Goal: Information Seeking & Learning: Find contact information

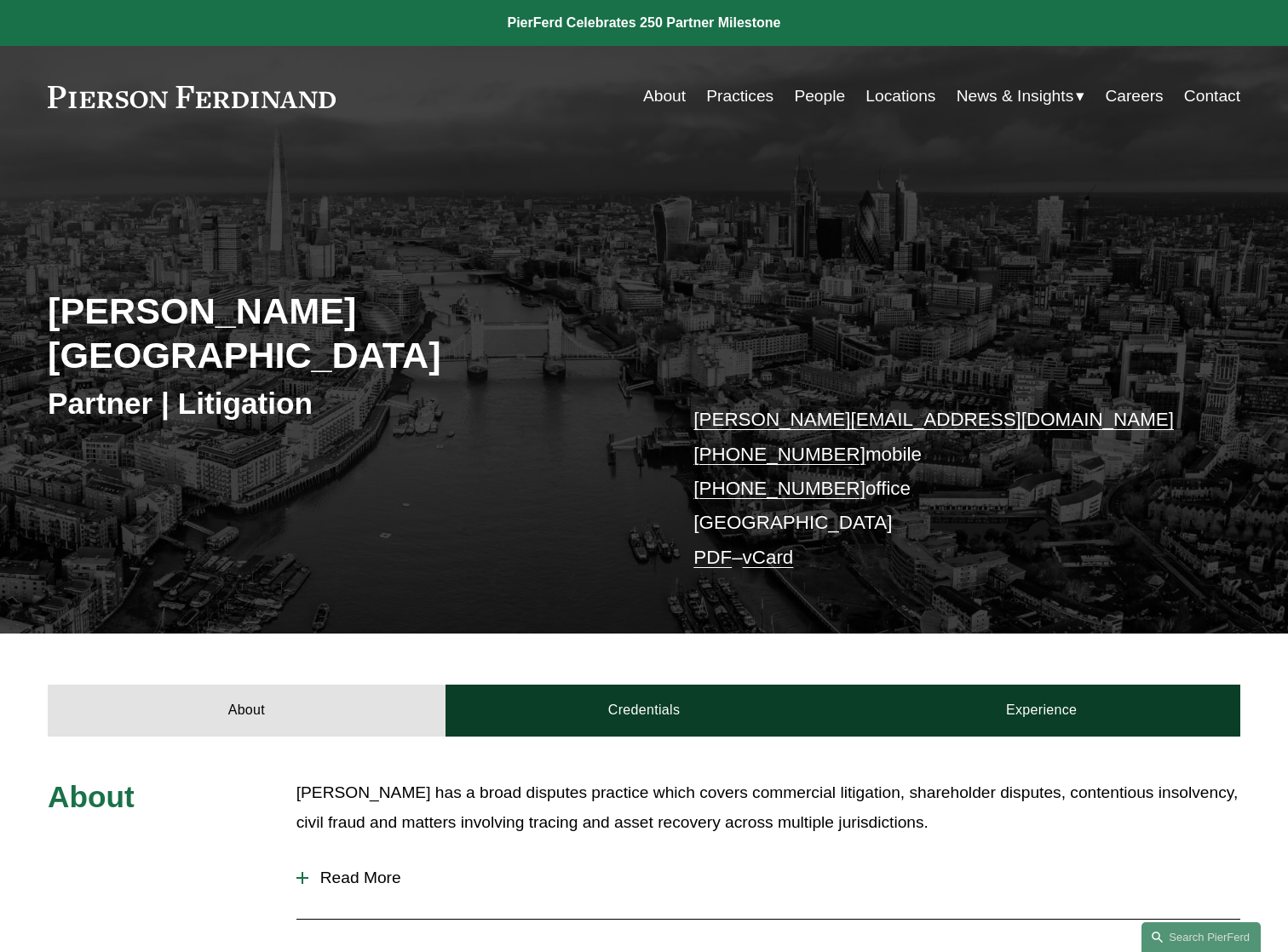
click at [815, 102] on link "People" at bounding box center [820, 96] width 51 height 32
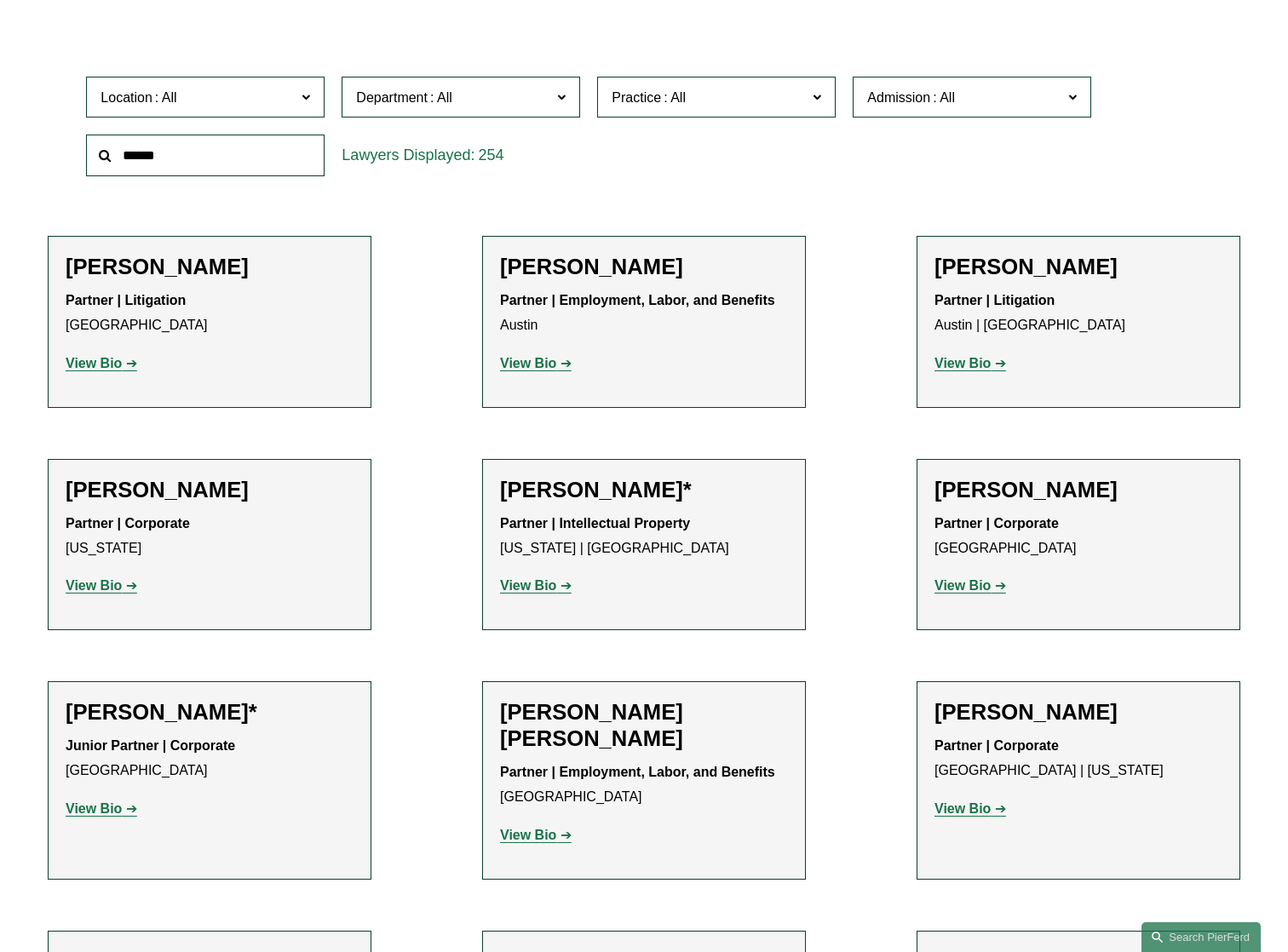
scroll to position [511, 0]
click at [177, 163] on input "text" at bounding box center [205, 155] width 238 height 42
type input "*****"
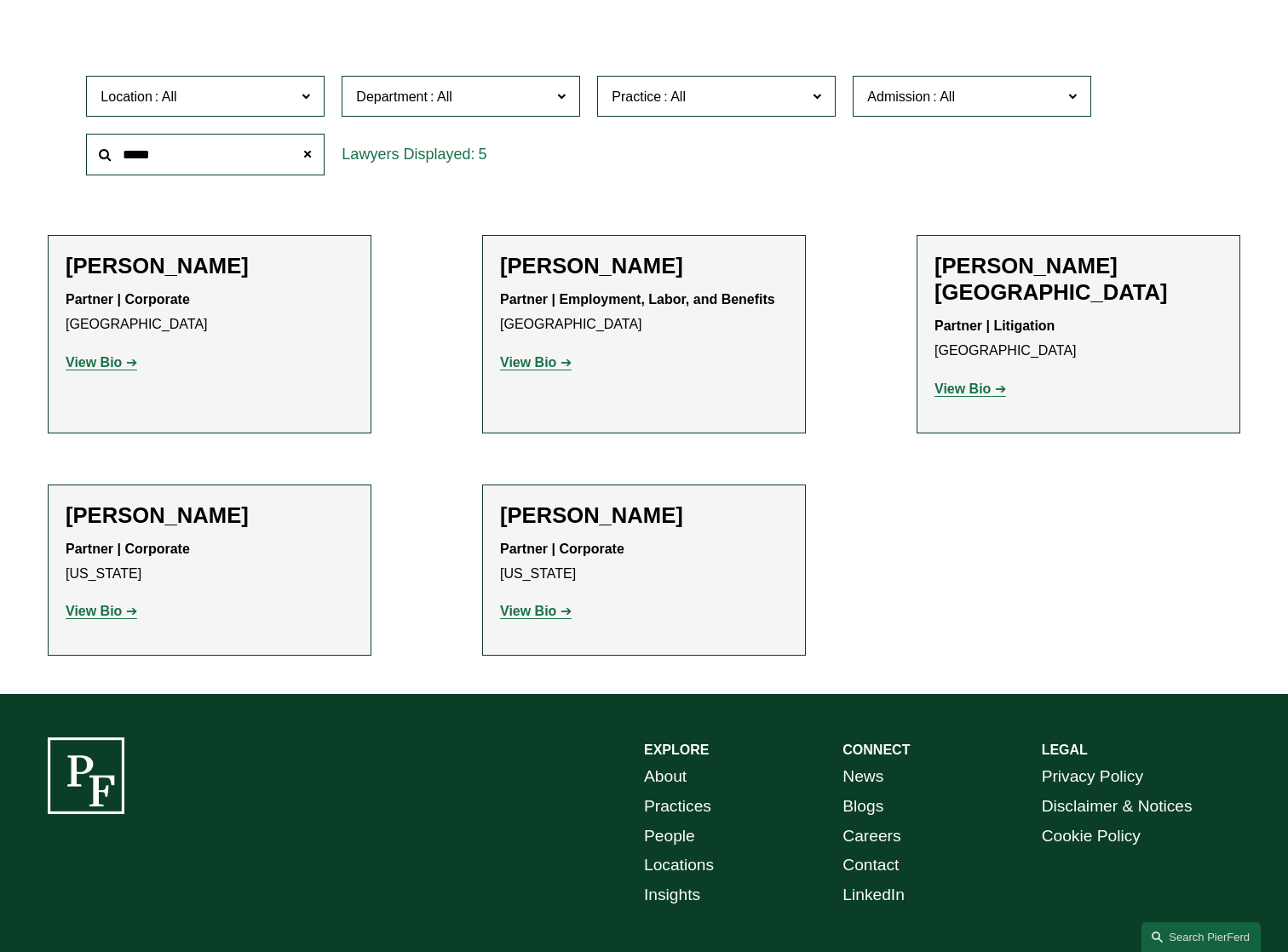
click at [975, 377] on p "View Bio" at bounding box center [1078, 389] width 288 height 25
click at [975, 382] on strong "View Bio" at bounding box center [963, 388] width 56 height 15
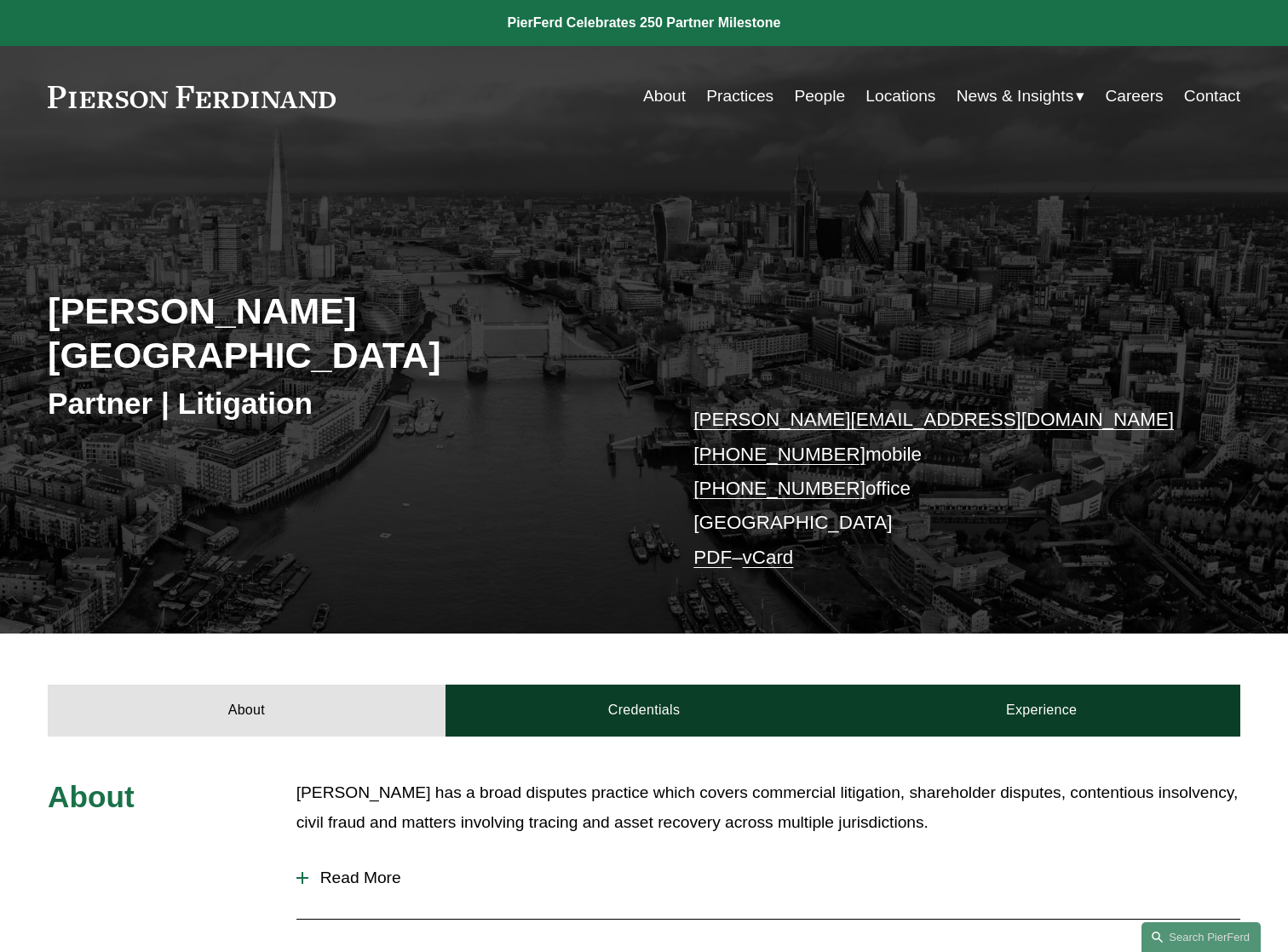
click at [813, 94] on link "People" at bounding box center [820, 96] width 51 height 32
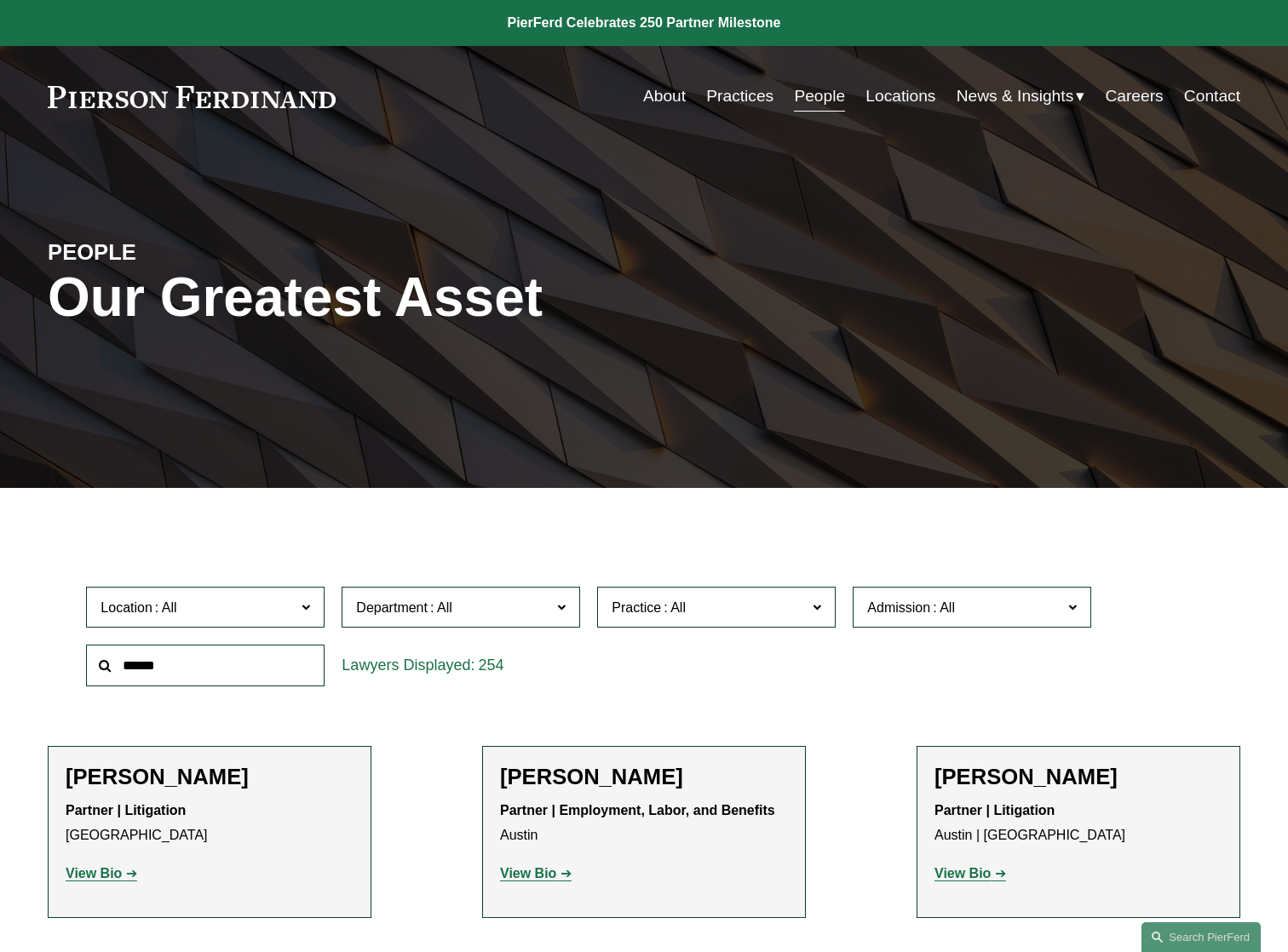
click at [302, 610] on span at bounding box center [306, 606] width 9 height 22
click at [0, 0] on link "[GEOGRAPHIC_DATA]" at bounding box center [0, 0] width 0 height 0
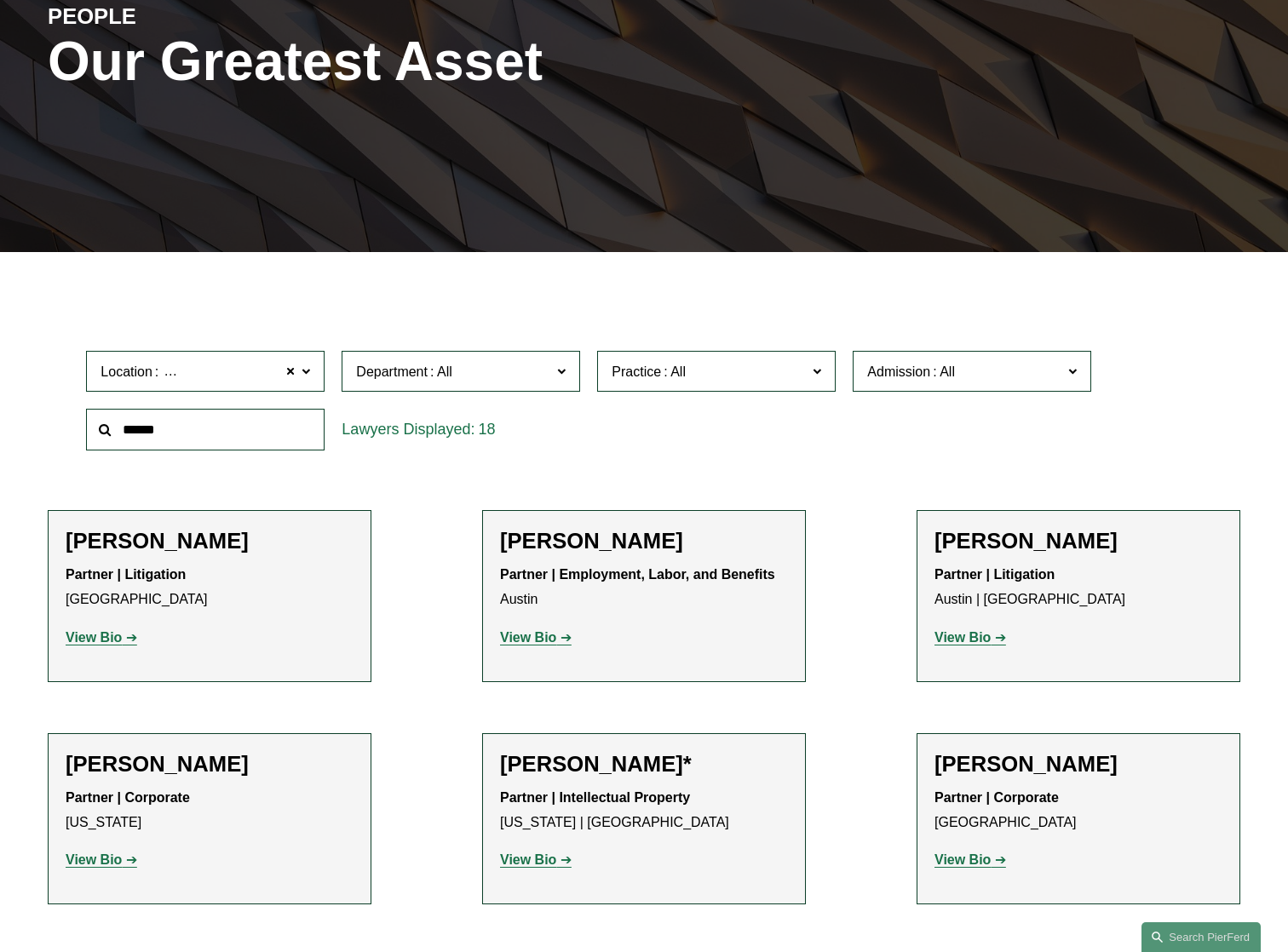
scroll to position [314, 0]
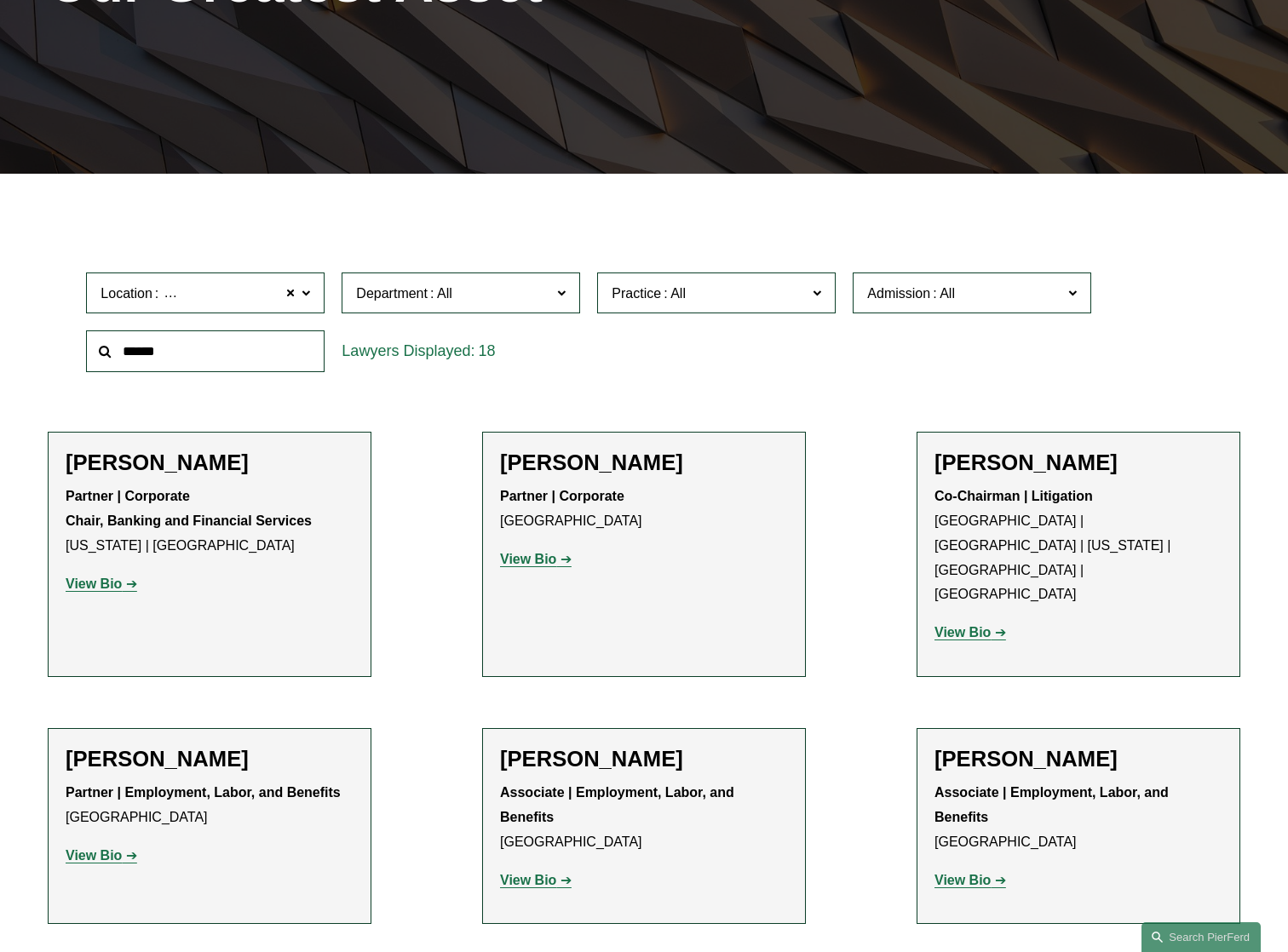
click at [537, 561] on strong "View Bio" at bounding box center [529, 558] width 56 height 15
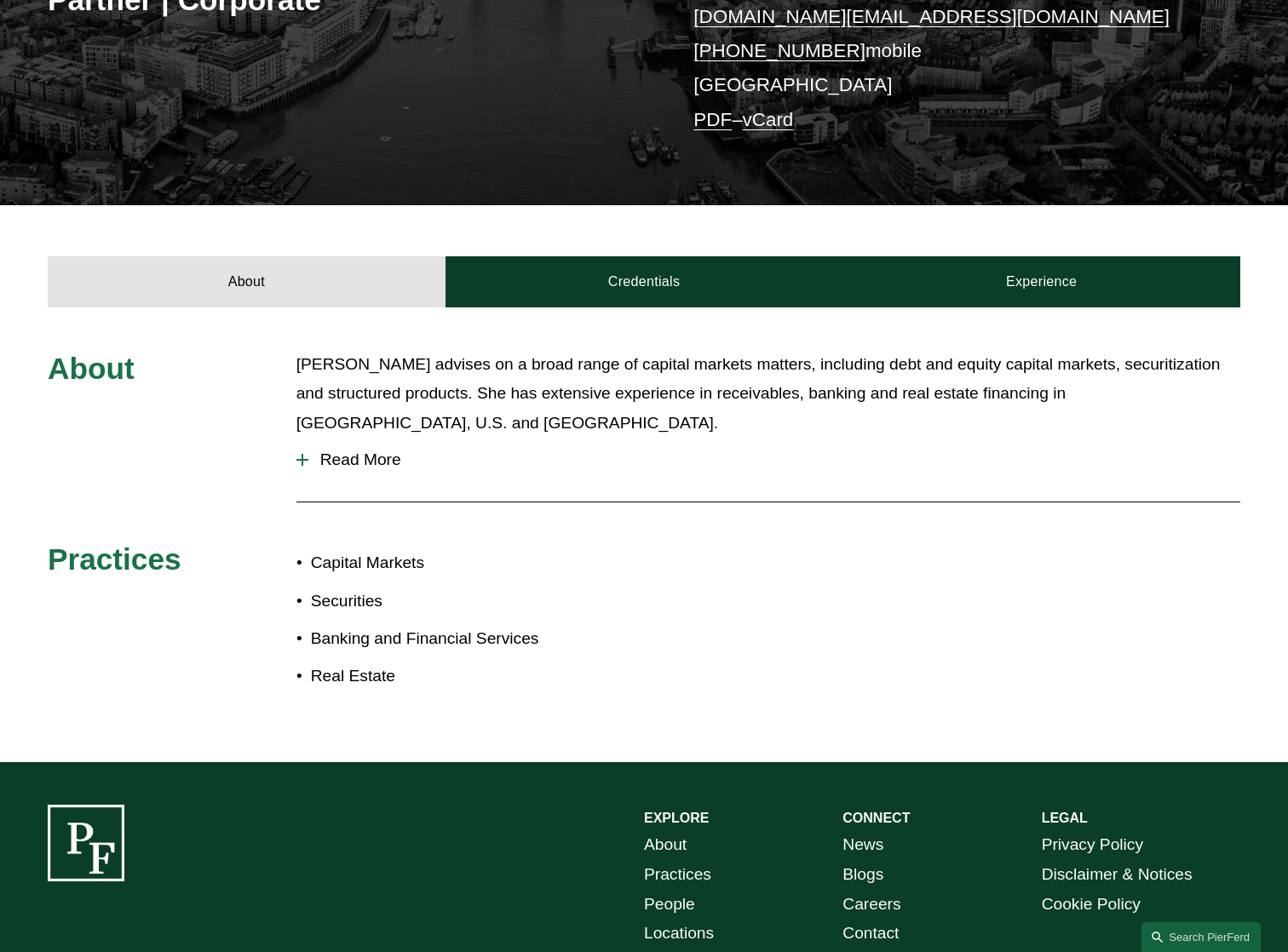
scroll to position [364, 0]
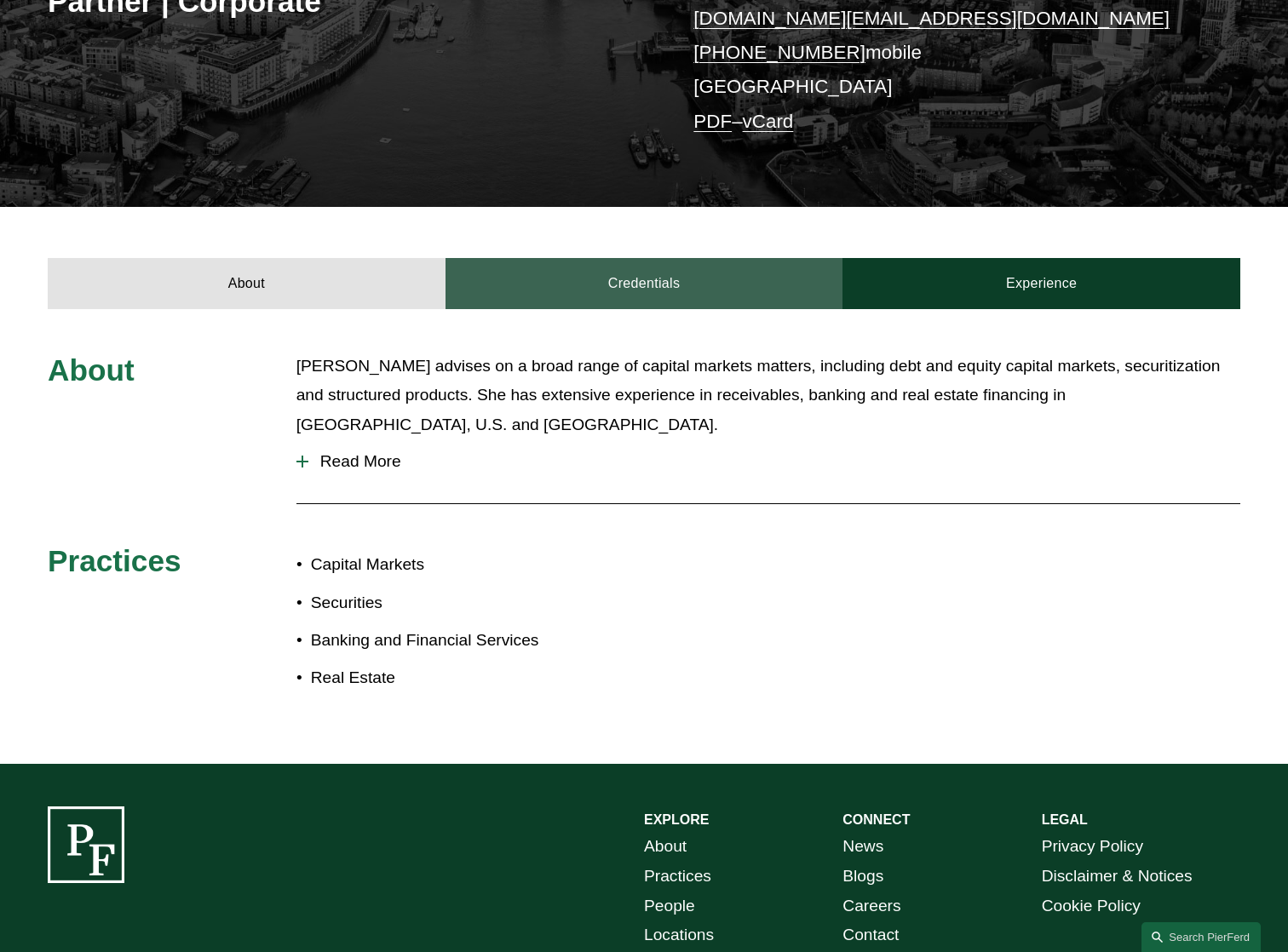
click at [641, 280] on link "Credentials" at bounding box center [645, 283] width 398 height 51
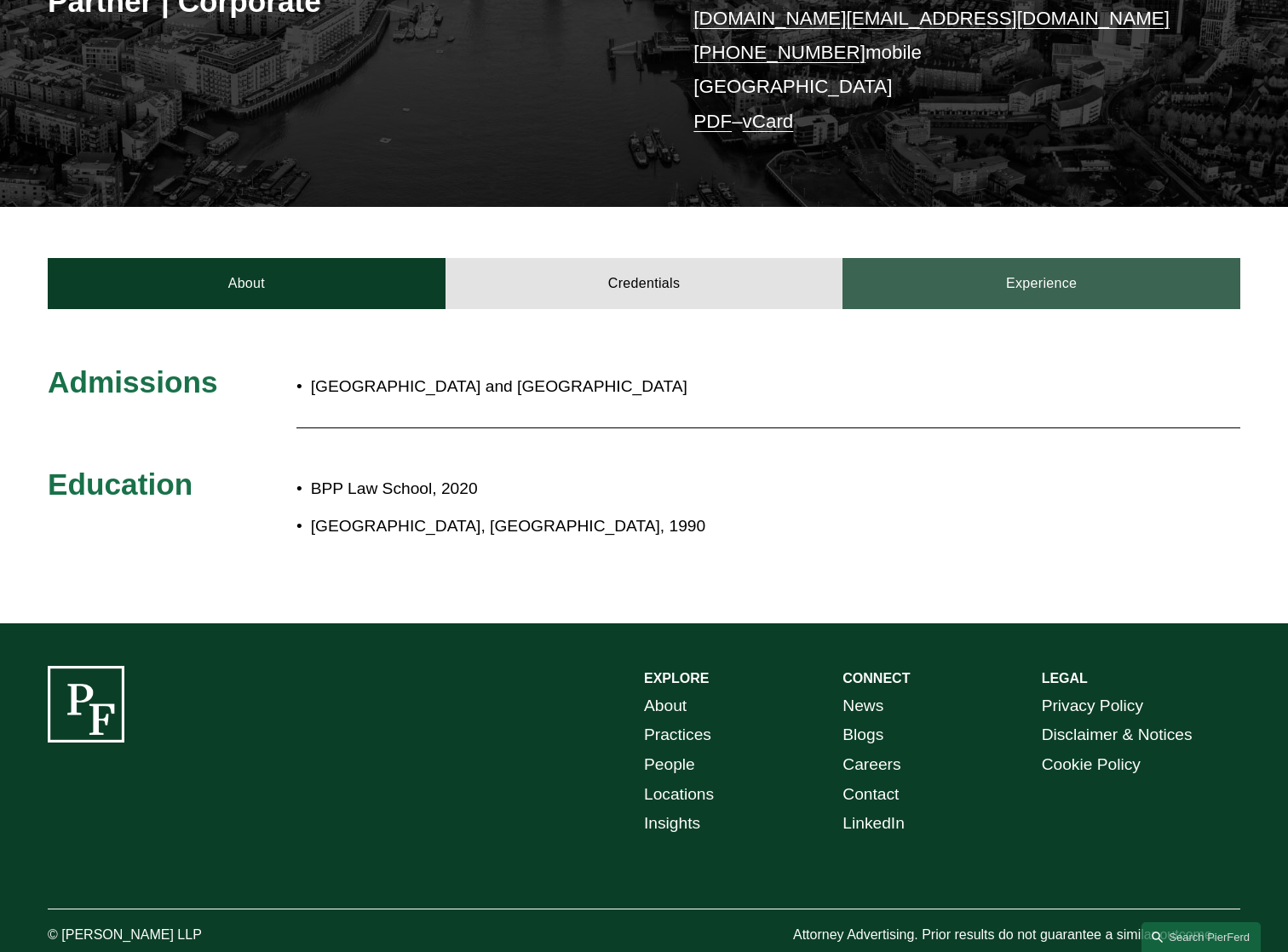
click at [1053, 284] on link "Experience" at bounding box center [1042, 283] width 398 height 51
